Goal: Information Seeking & Learning: Learn about a topic

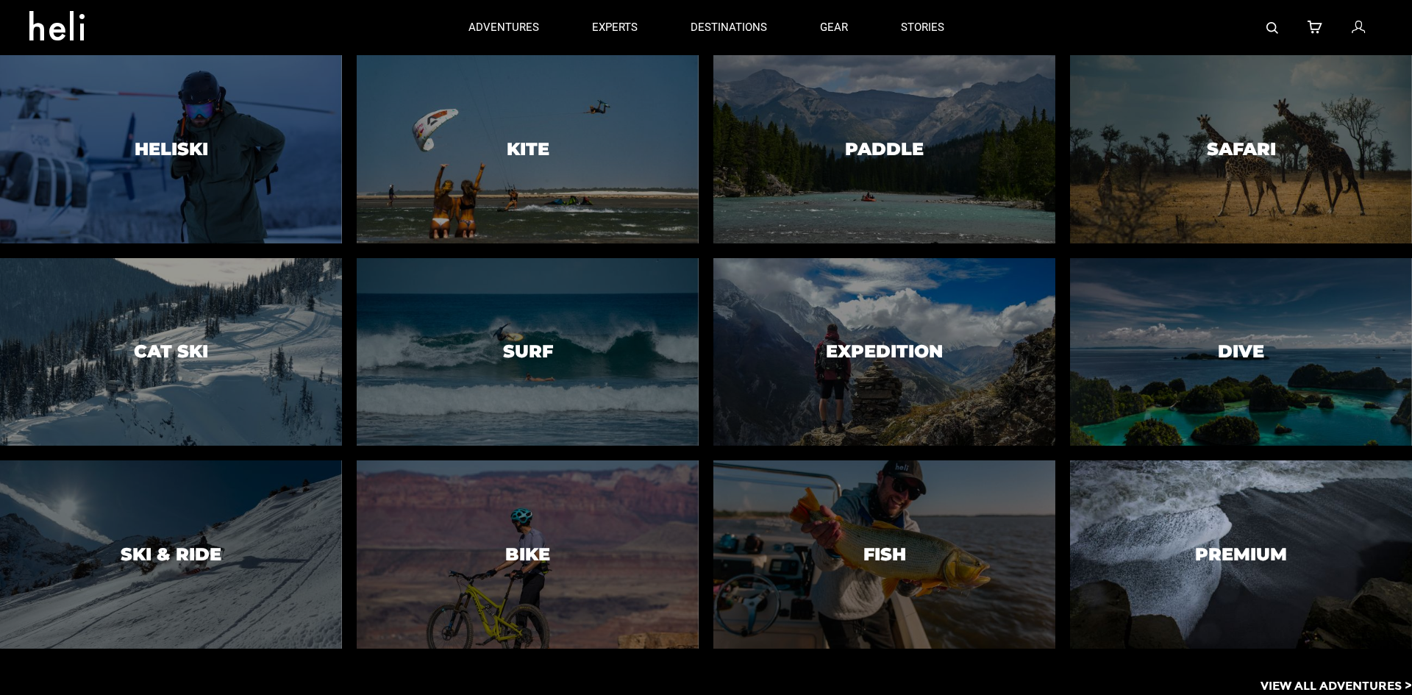
click at [1241, 557] on h3 "Premium" at bounding box center [1241, 554] width 92 height 19
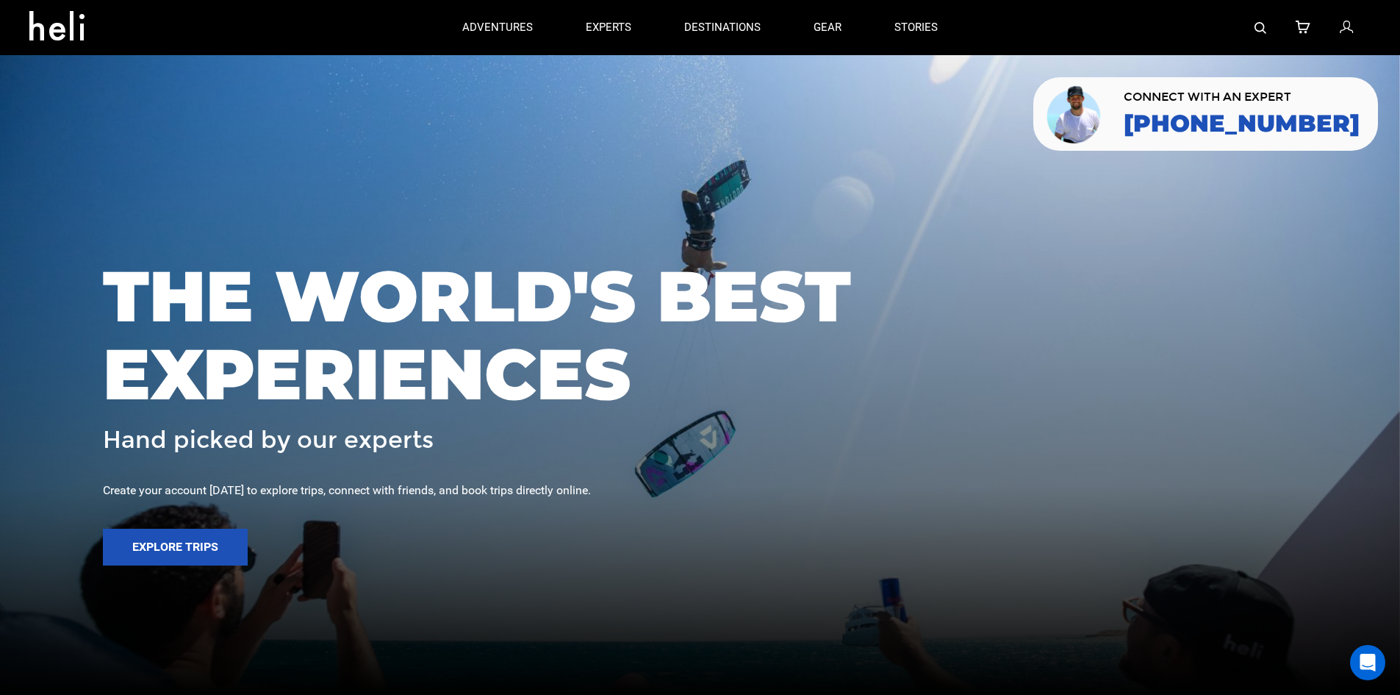
click at [1276, 30] on div at bounding box center [1168, 27] width 407 height 55
click at [1269, 27] on div at bounding box center [1168, 27] width 407 height 55
click at [1263, 24] on img at bounding box center [1261, 28] width 12 height 12
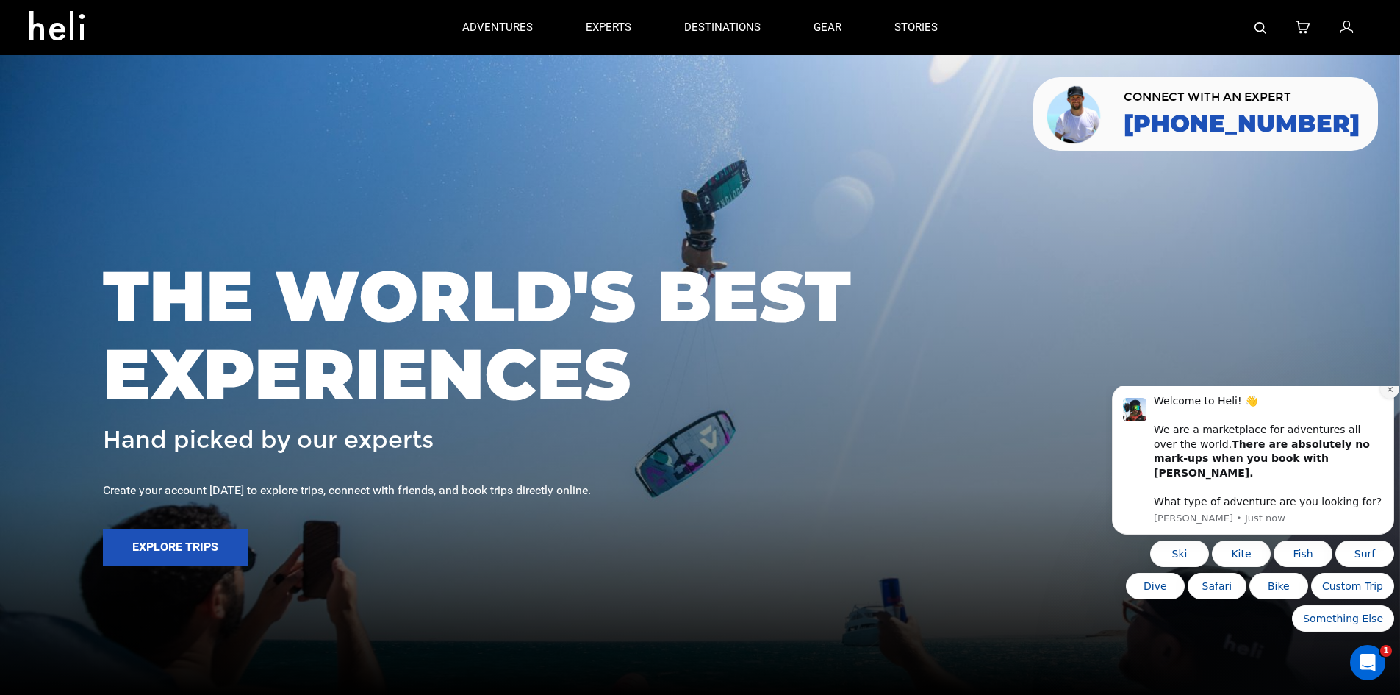
type input "ayh"
click at [1387, 393] on icon "Dismiss notification" at bounding box center [1391, 389] width 8 height 8
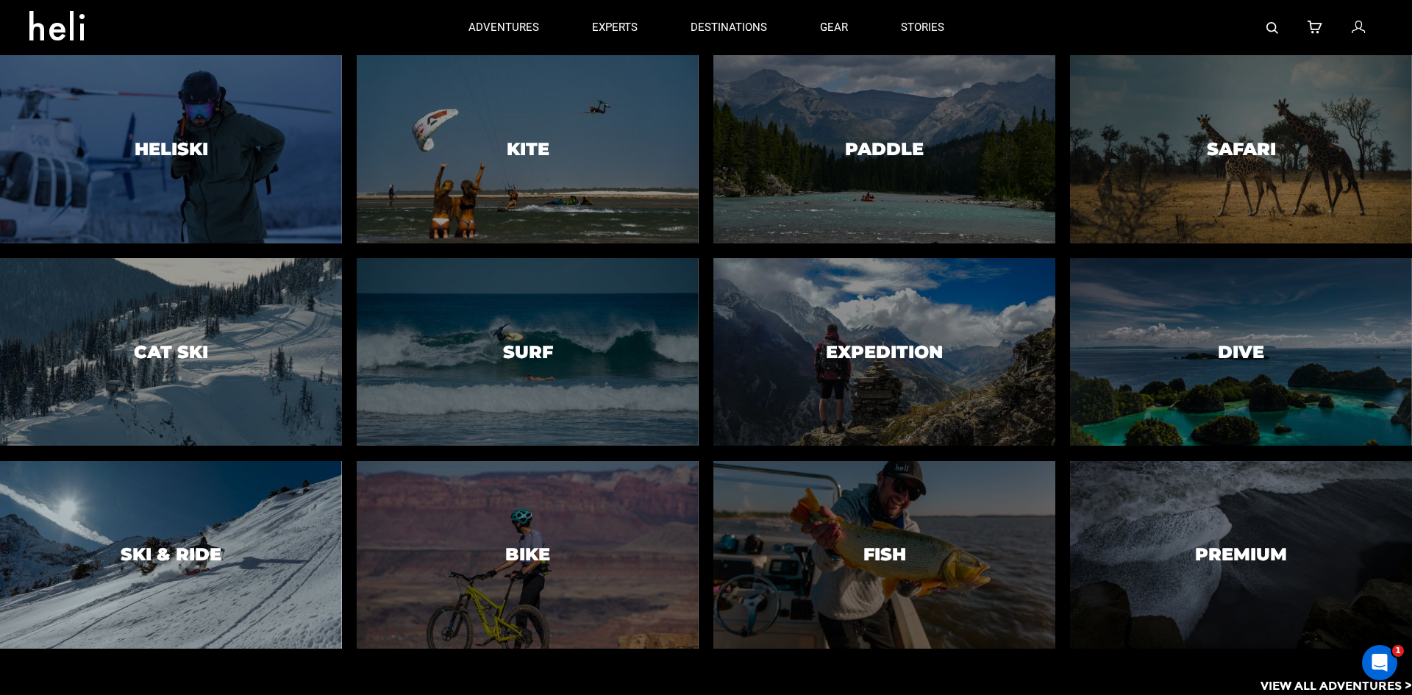
click at [290, 534] on div at bounding box center [170, 555] width 348 height 192
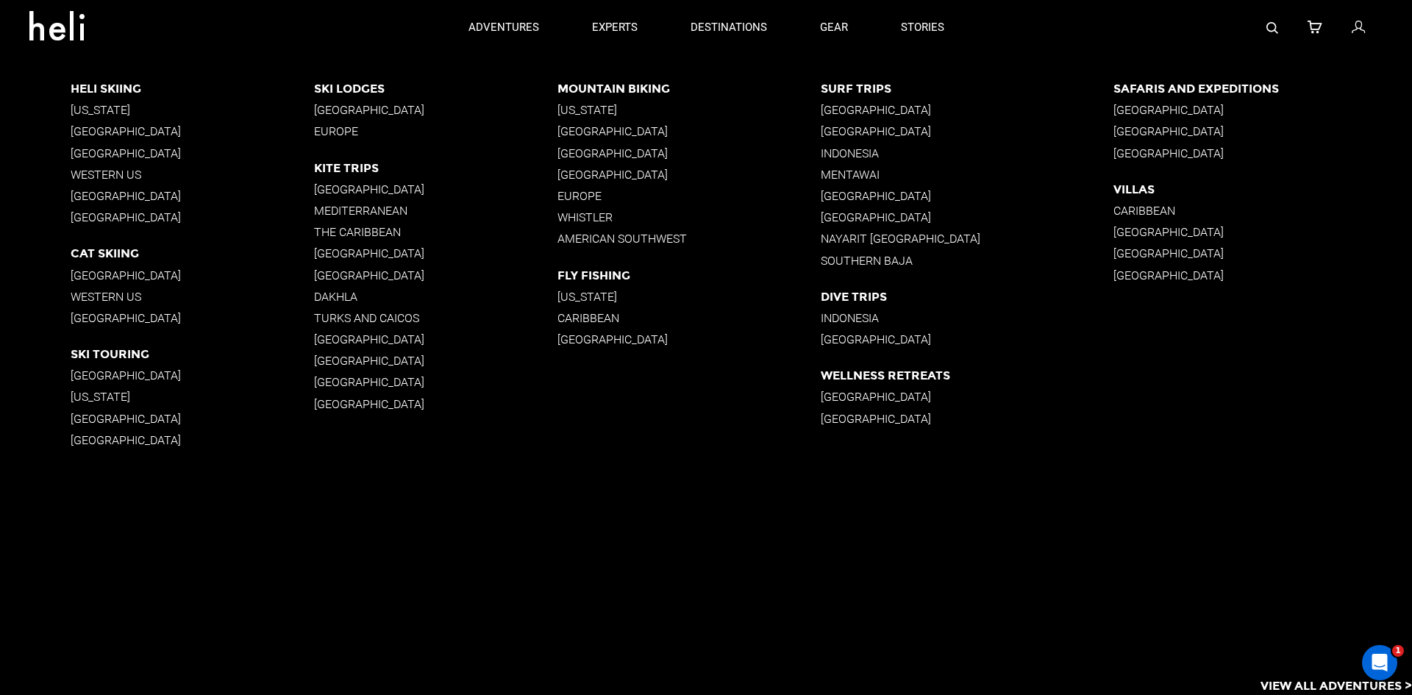
click at [848, 395] on p "[GEOGRAPHIC_DATA]" at bounding box center [966, 397] width 293 height 14
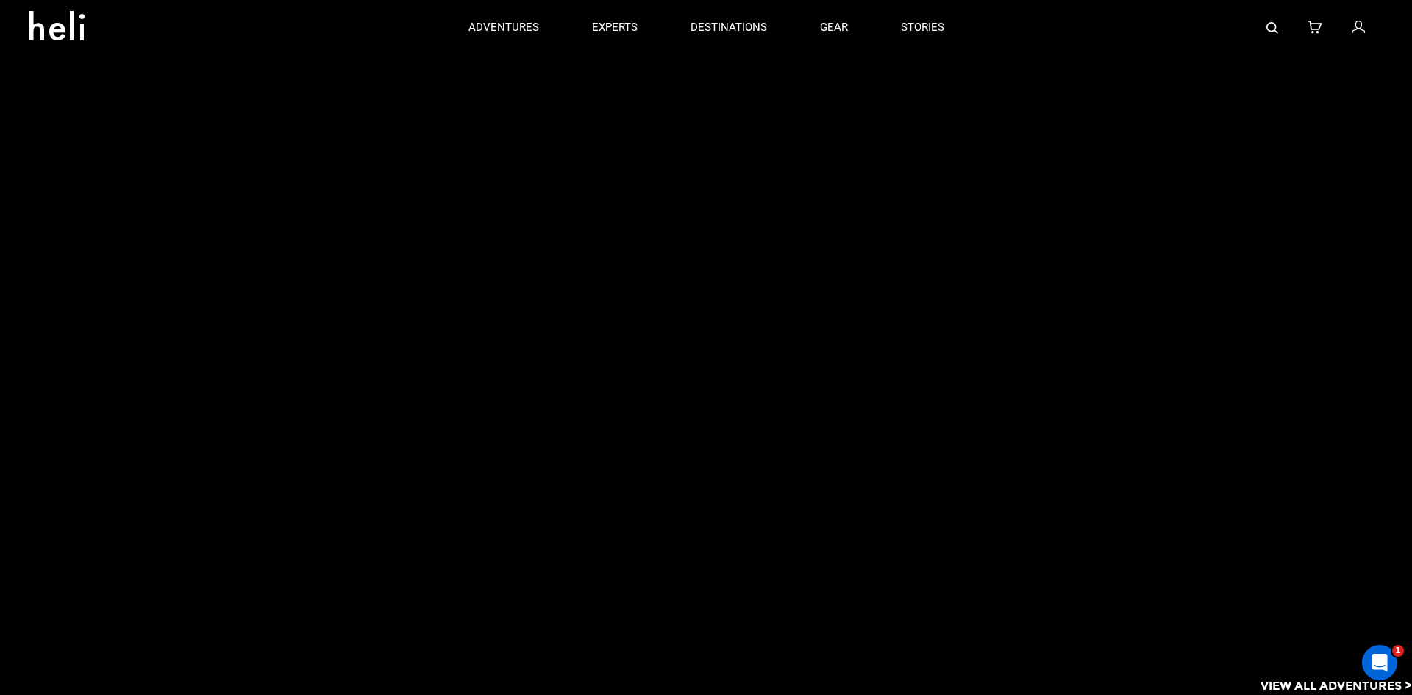
click at [859, 380] on div at bounding box center [741, 279] width 1341 height 448
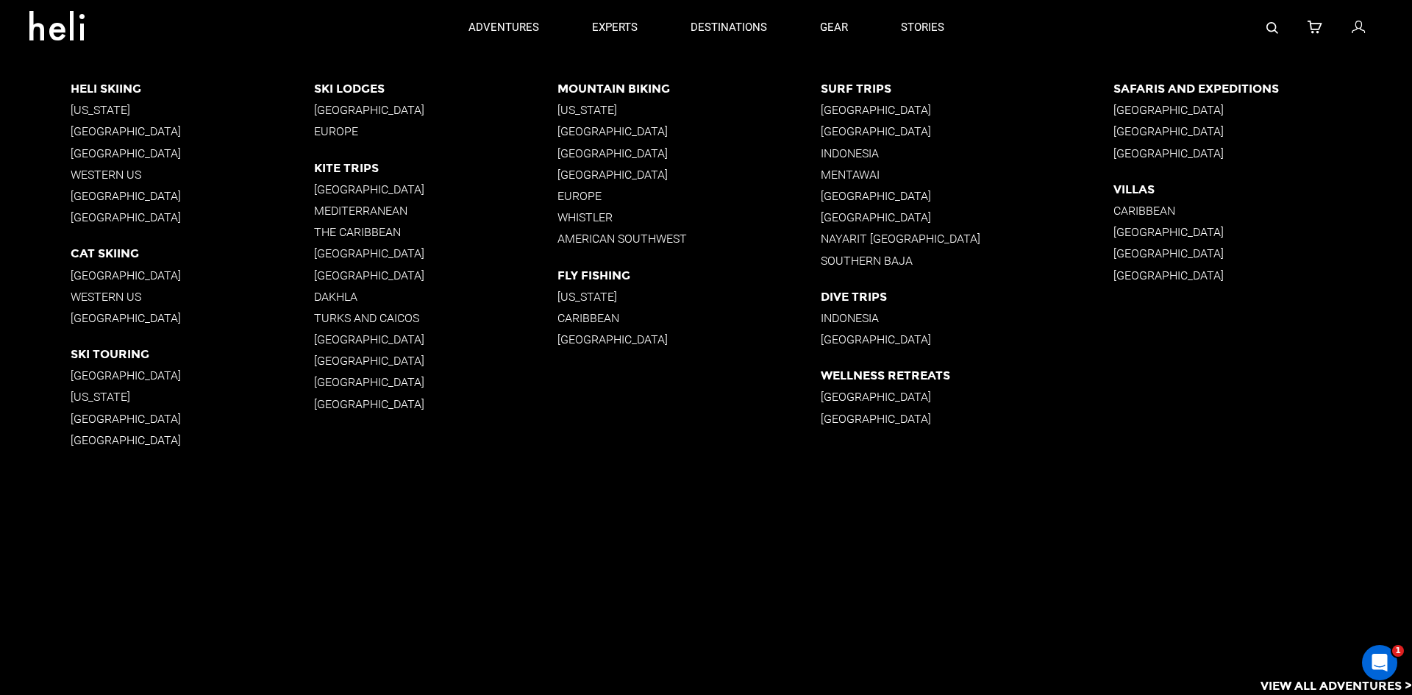
click at [878, 372] on p "Wellness Retreats" at bounding box center [966, 375] width 293 height 14
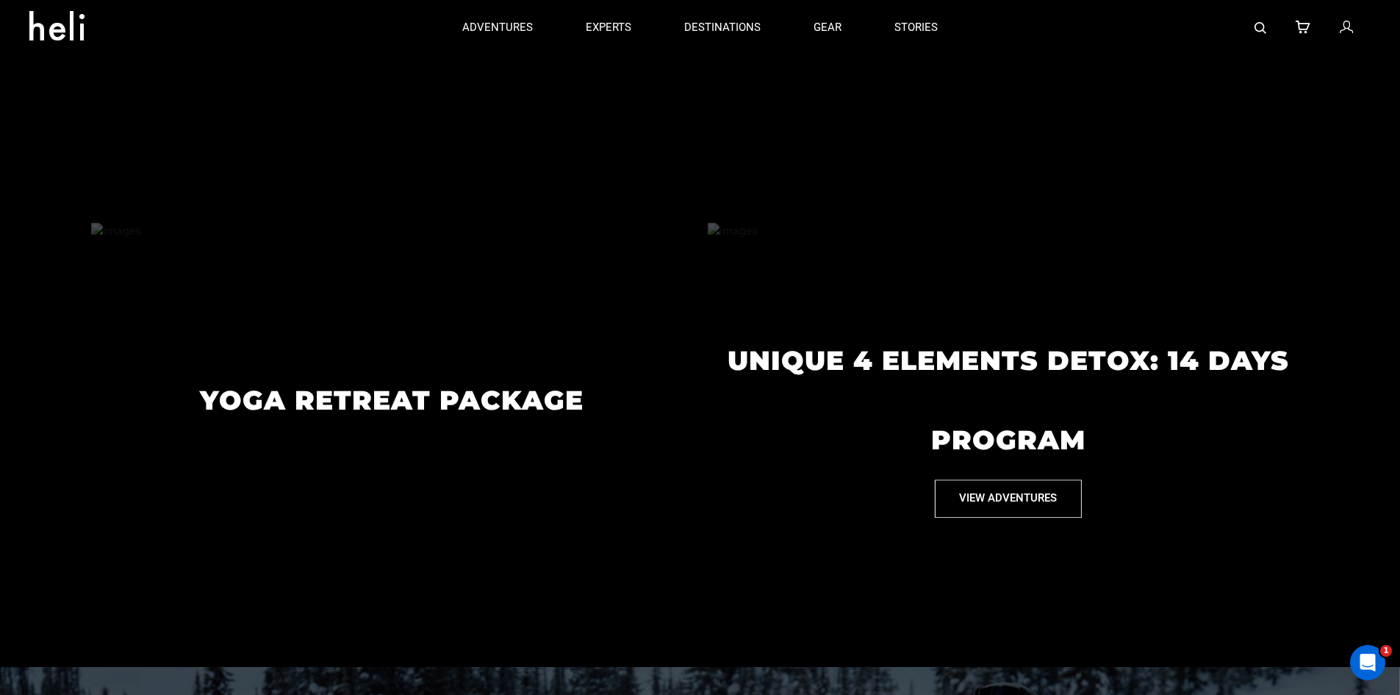
scroll to position [791, 0]
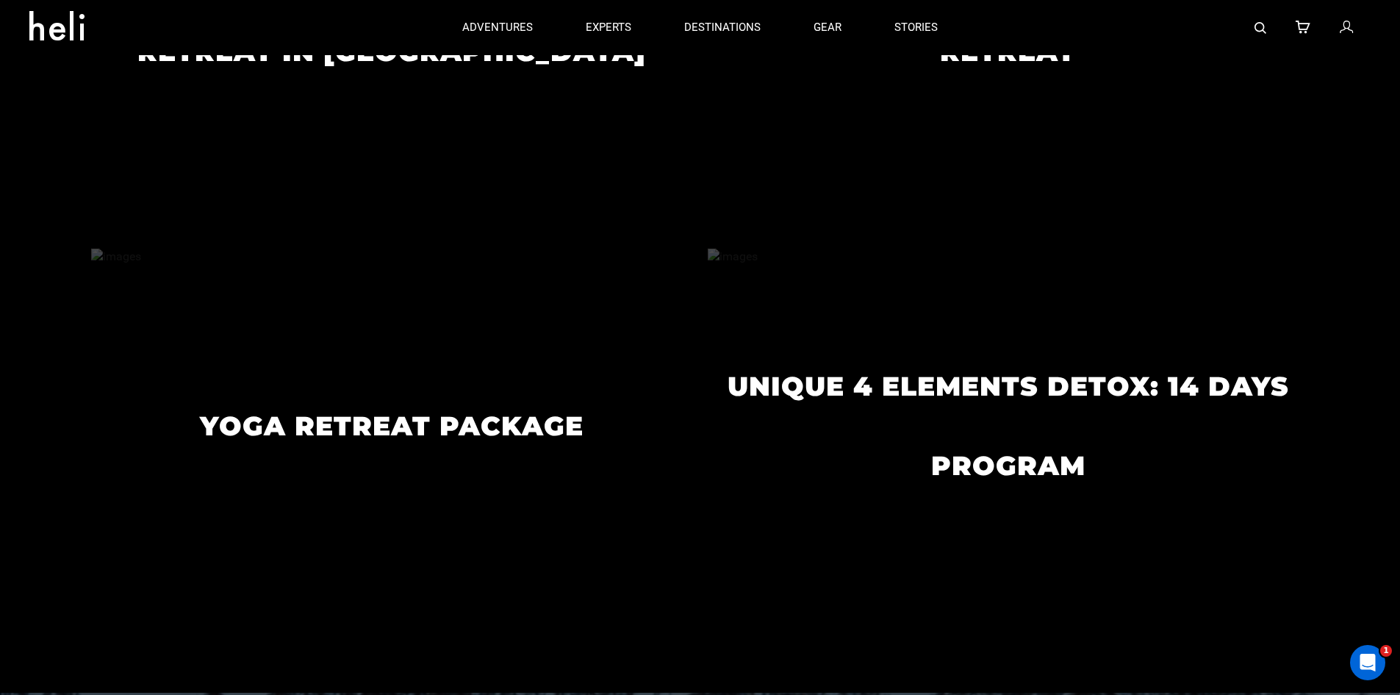
click at [1006, 534] on button "View Adventures" at bounding box center [1008, 552] width 147 height 37
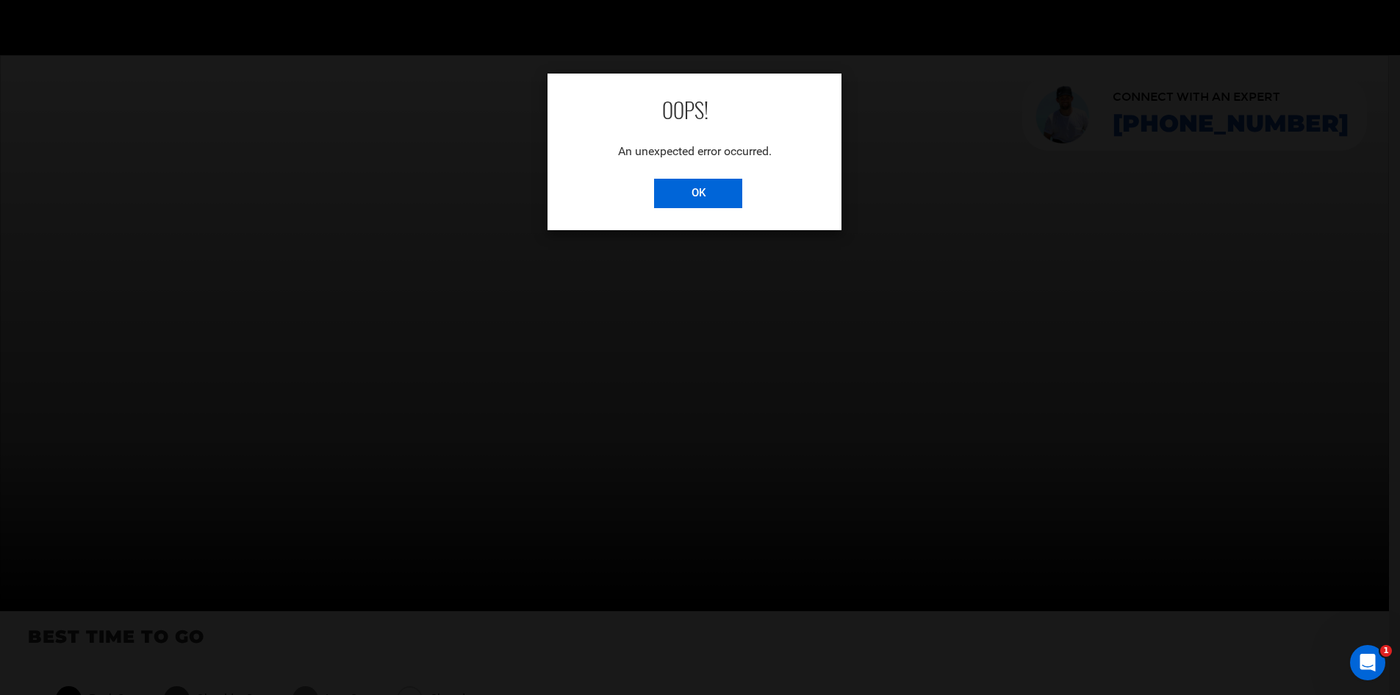
click at [711, 190] on input "OK" at bounding box center [698, 193] width 88 height 29
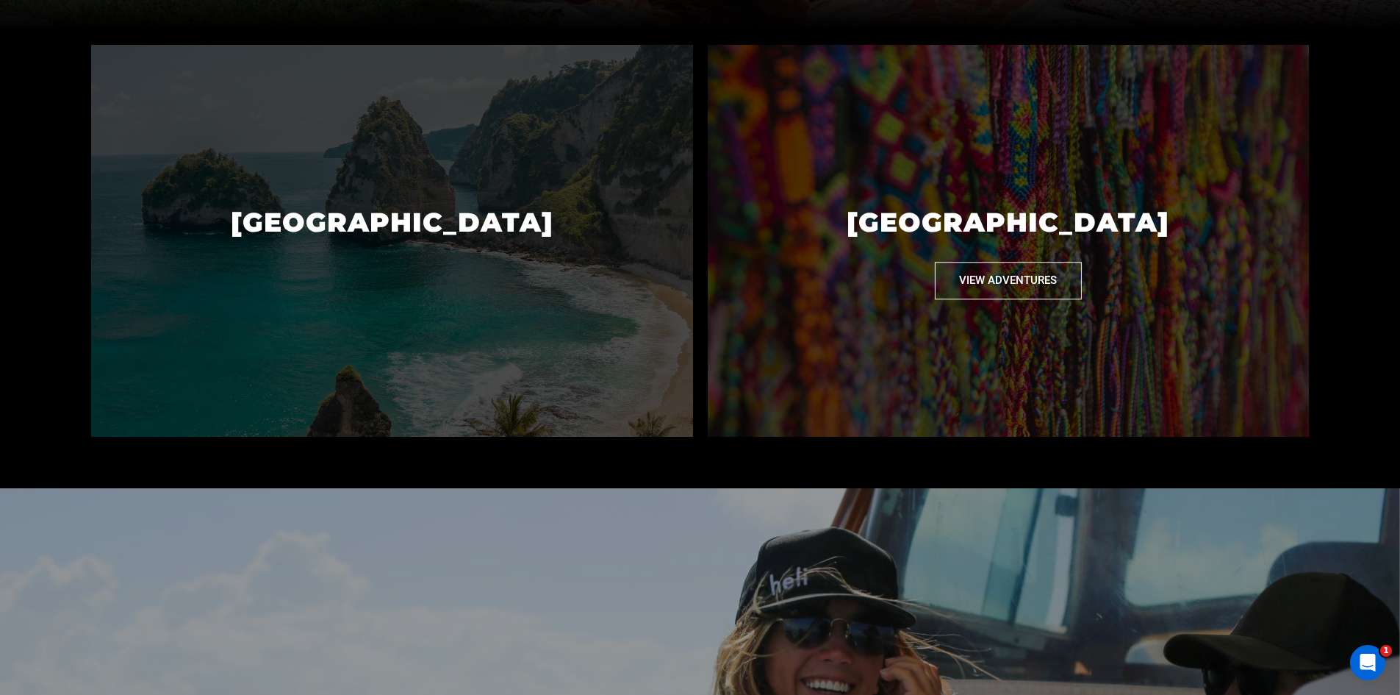
scroll to position [588, 0]
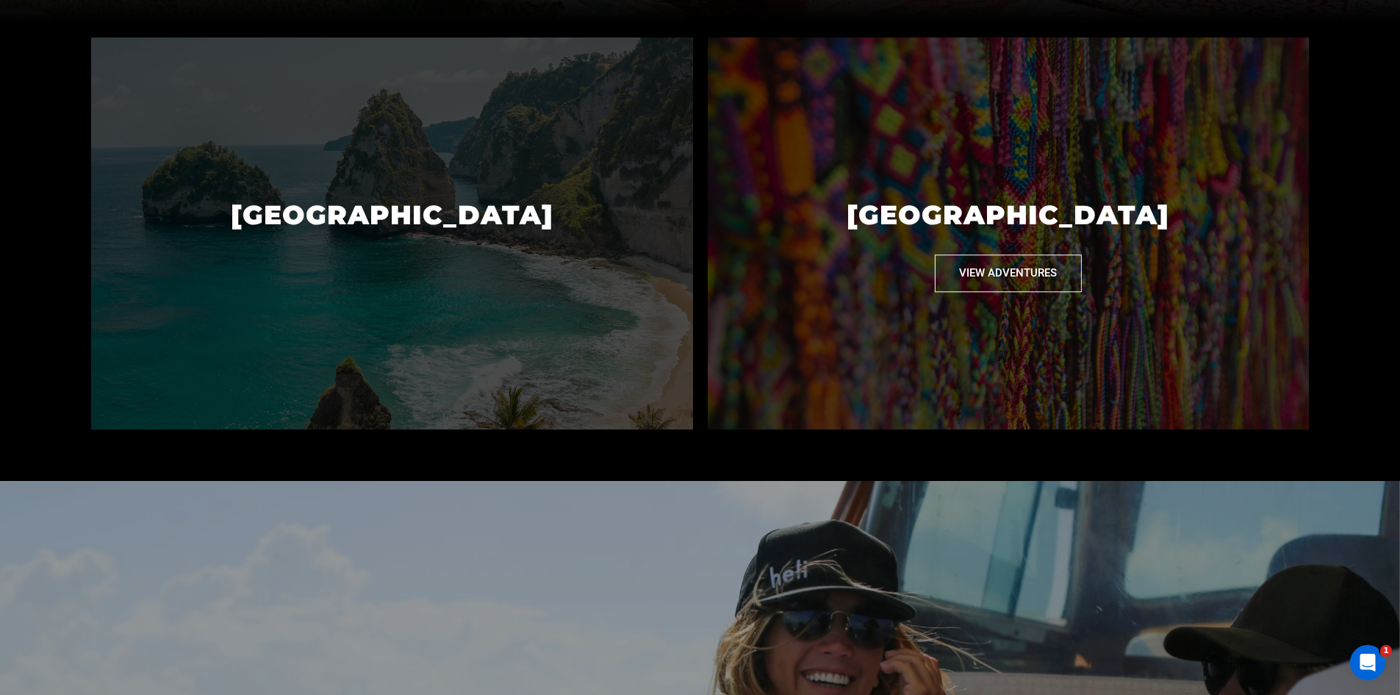
click at [943, 254] on p "[GEOGRAPHIC_DATA]" at bounding box center [1007, 214] width 601 height 79
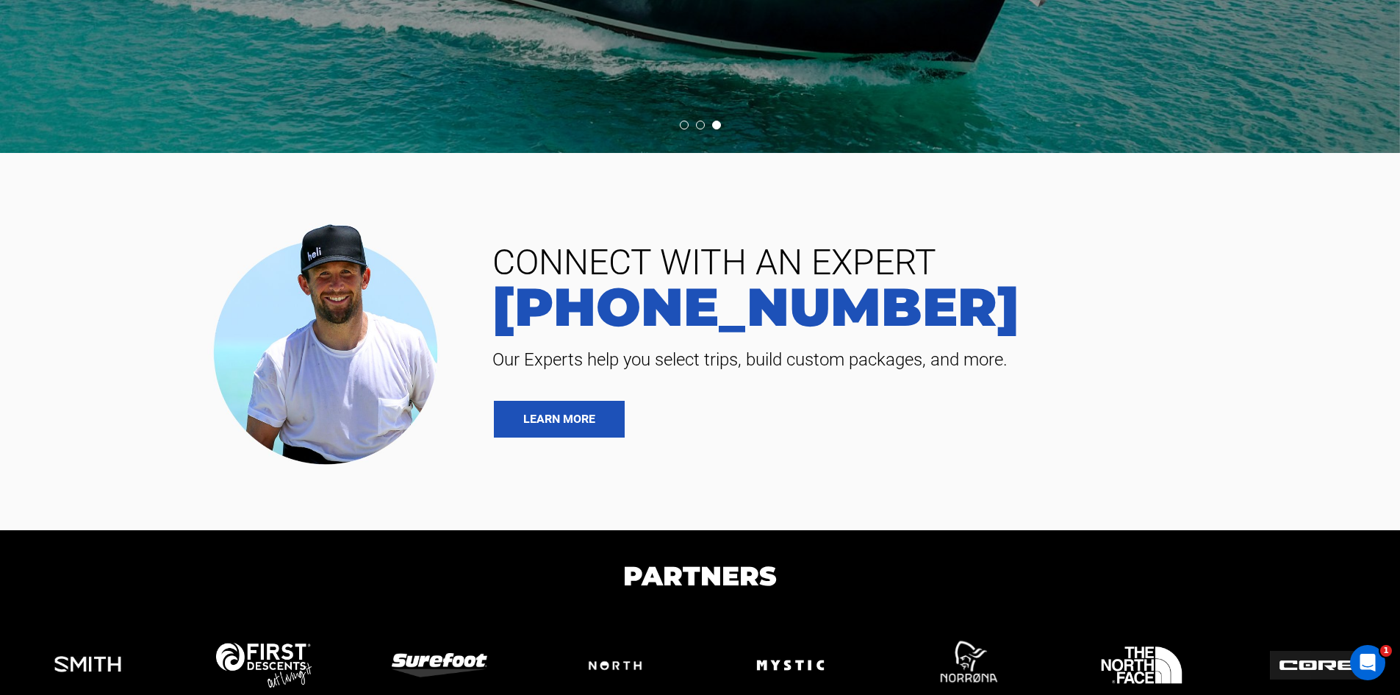
scroll to position [3450, 0]
